Goal: Transaction & Acquisition: Purchase product/service

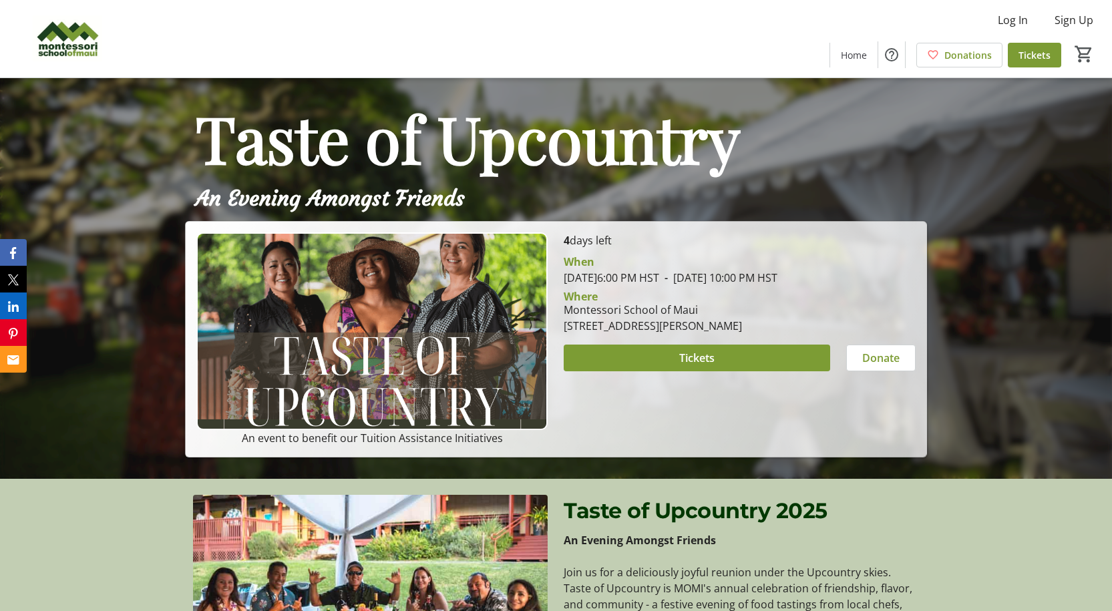
scroll to position [200, 0]
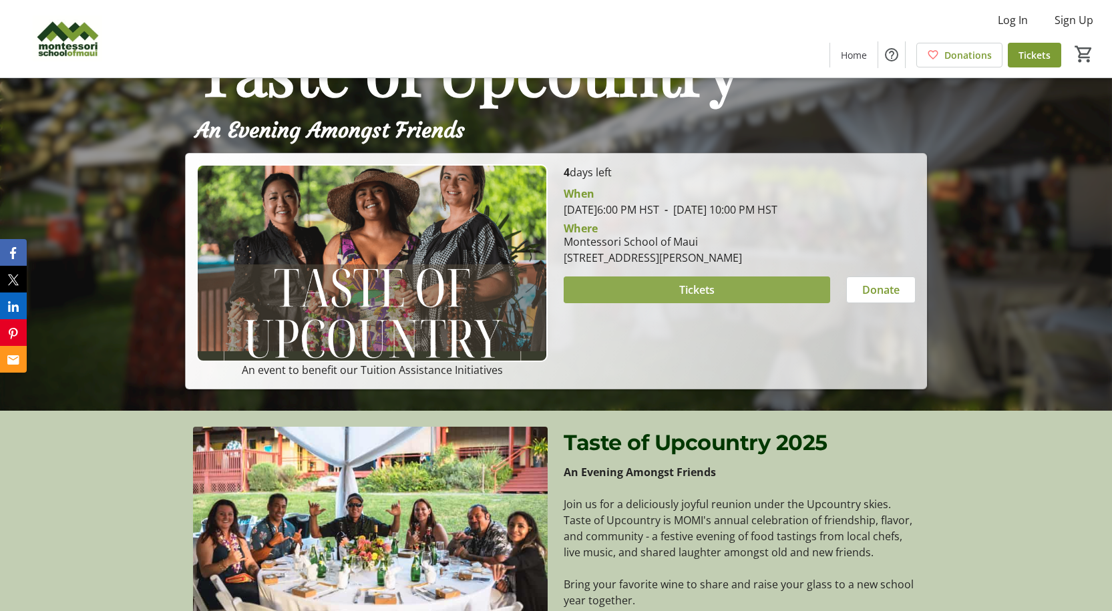
click at [738, 306] on span at bounding box center [697, 290] width 266 height 32
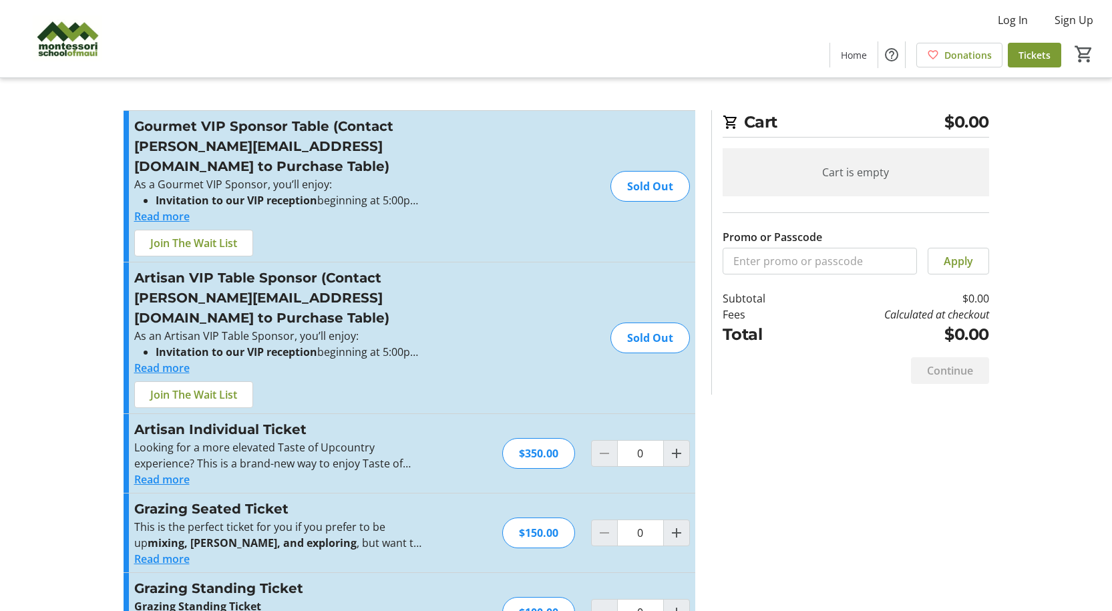
click at [881, 176] on div "Cart is empty" at bounding box center [856, 172] width 267 height 48
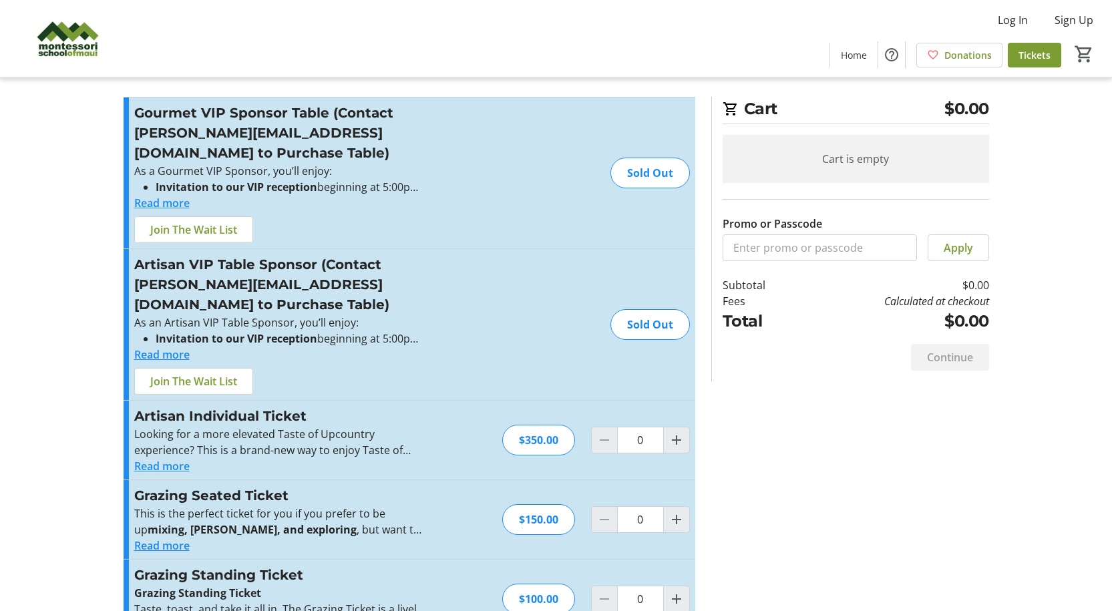
scroll to position [17, 0]
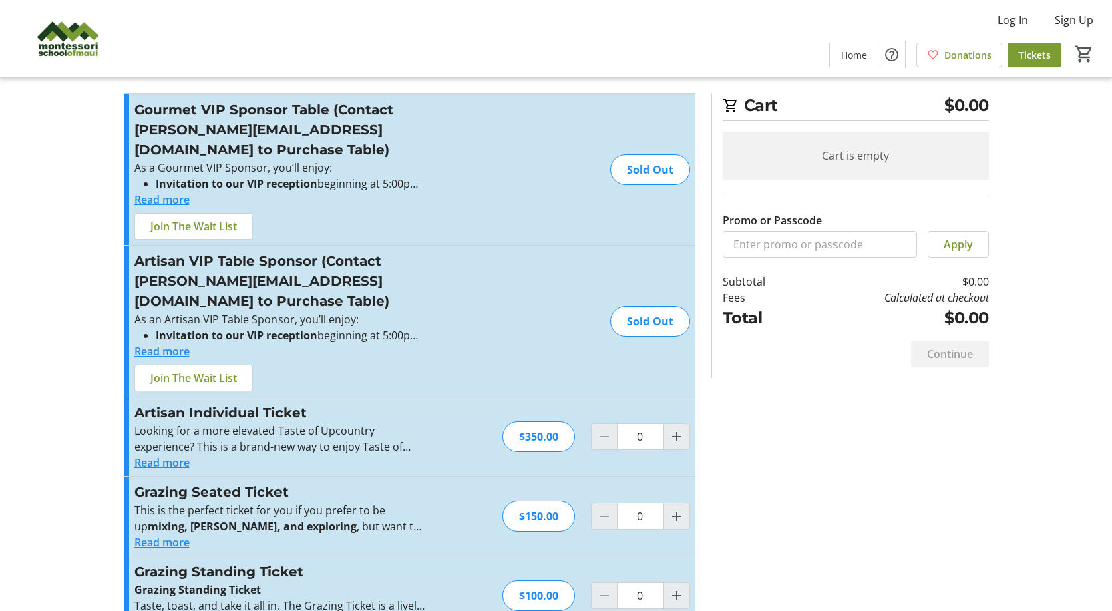
click at [168, 535] on button "Read more" at bounding box center [161, 543] width 55 height 16
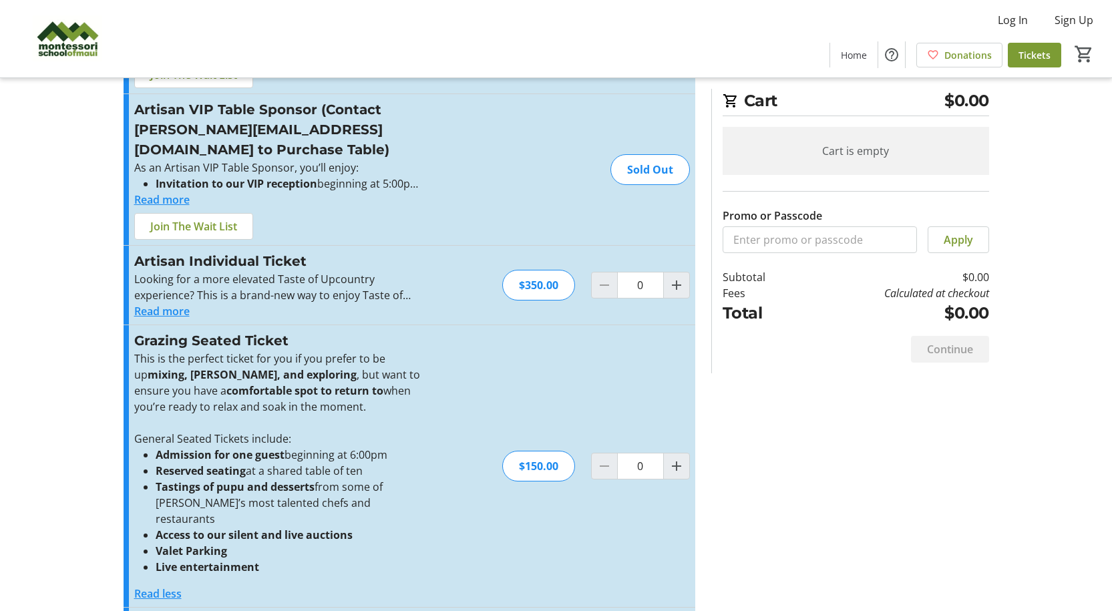
scroll to position [204, 0]
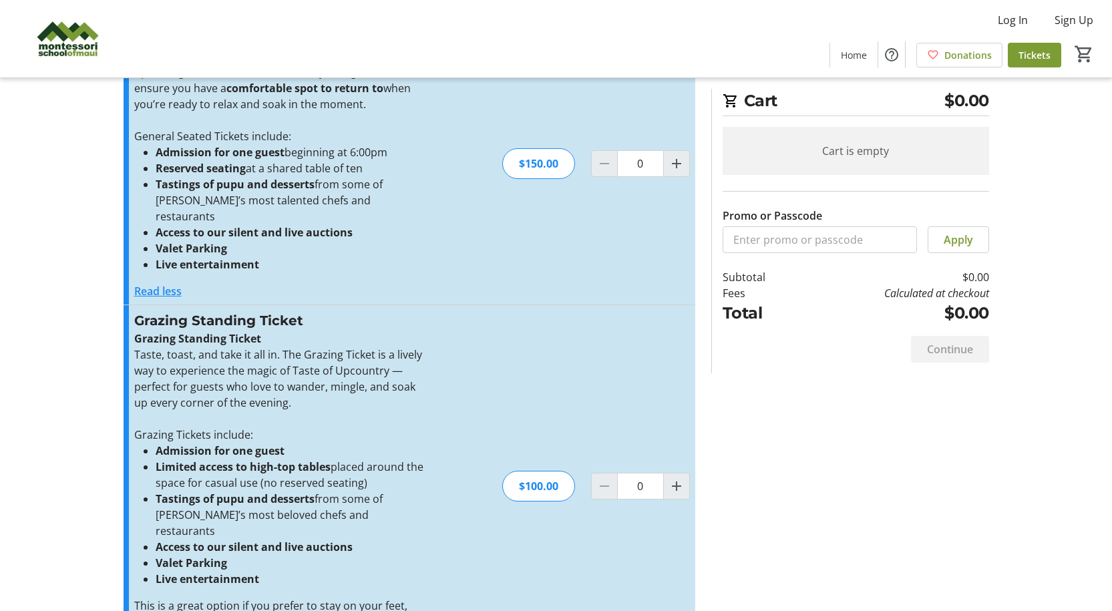
scroll to position [404, 0]
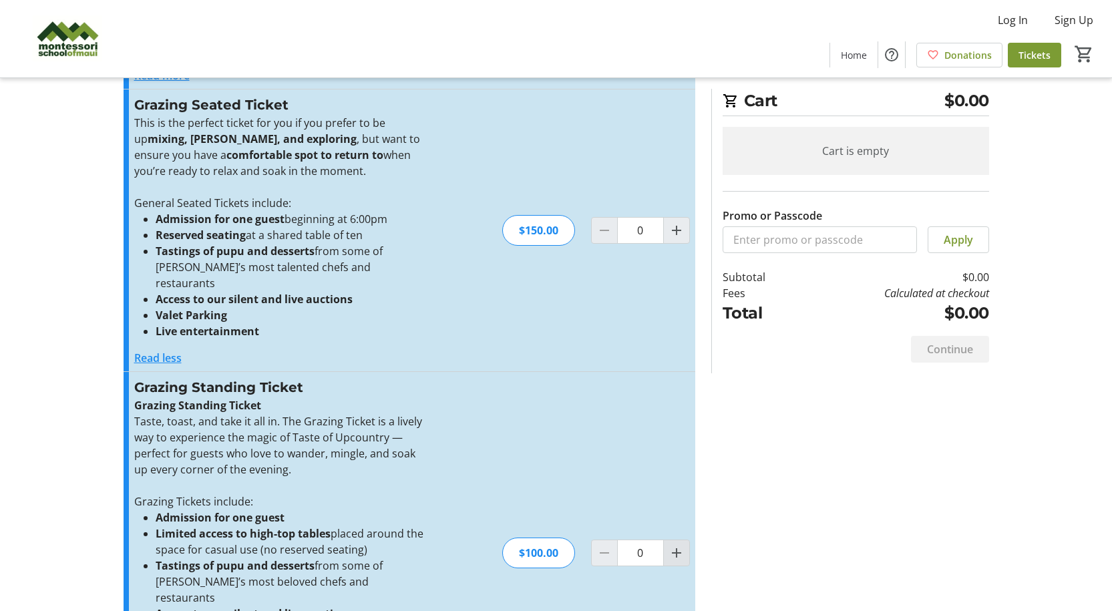
click at [672, 545] on mat-icon "Increment by one" at bounding box center [677, 553] width 16 height 16
type input "1"
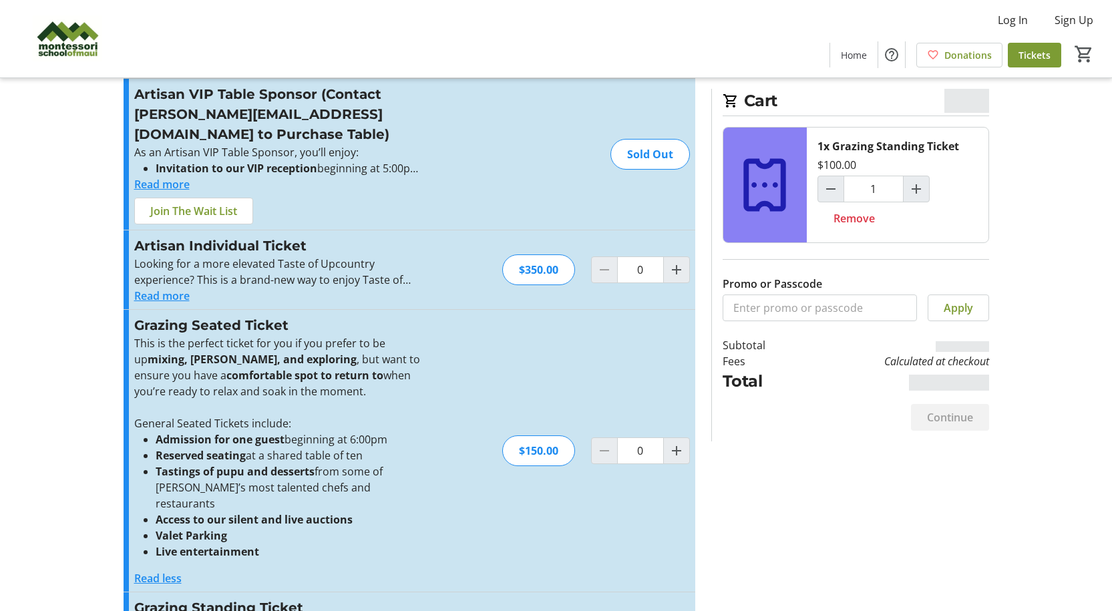
scroll to position [0, 0]
